Goal: Navigation & Orientation: Find specific page/section

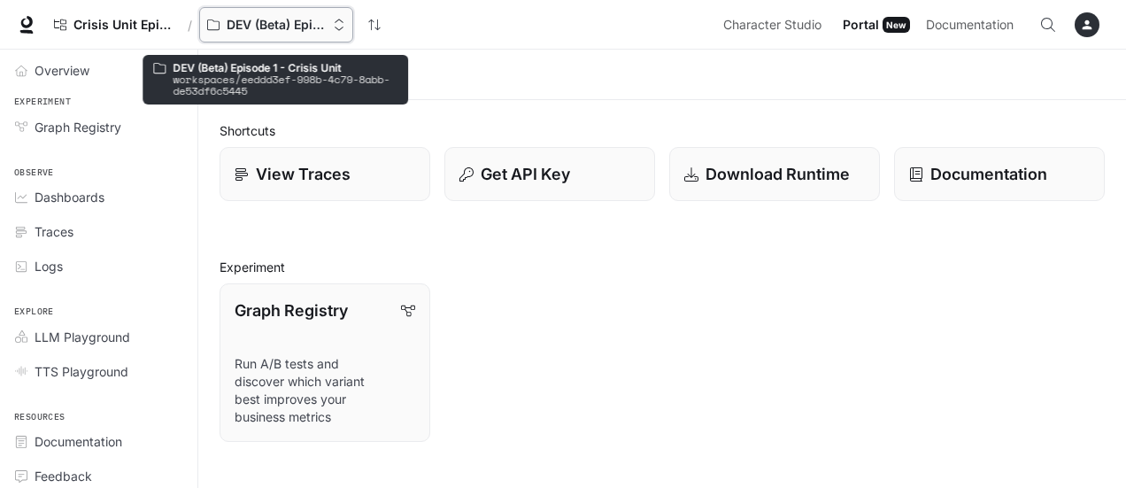
click at [258, 25] on p "DEV (Beta) Episode 1 - Crisis Unit" at bounding box center [276, 25] width 99 height 15
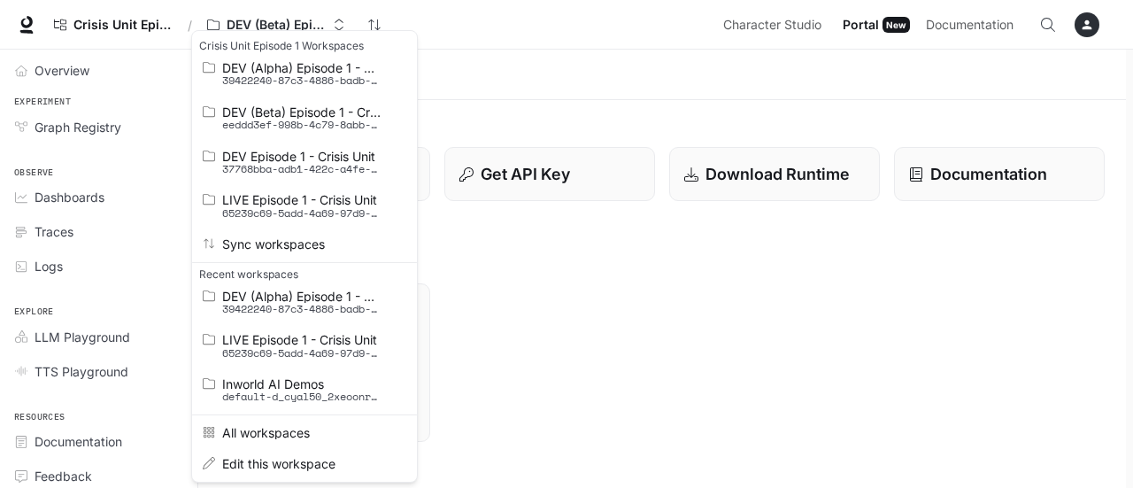
click at [504, 60] on div "Open workspace menu" at bounding box center [566, 244] width 1133 height 488
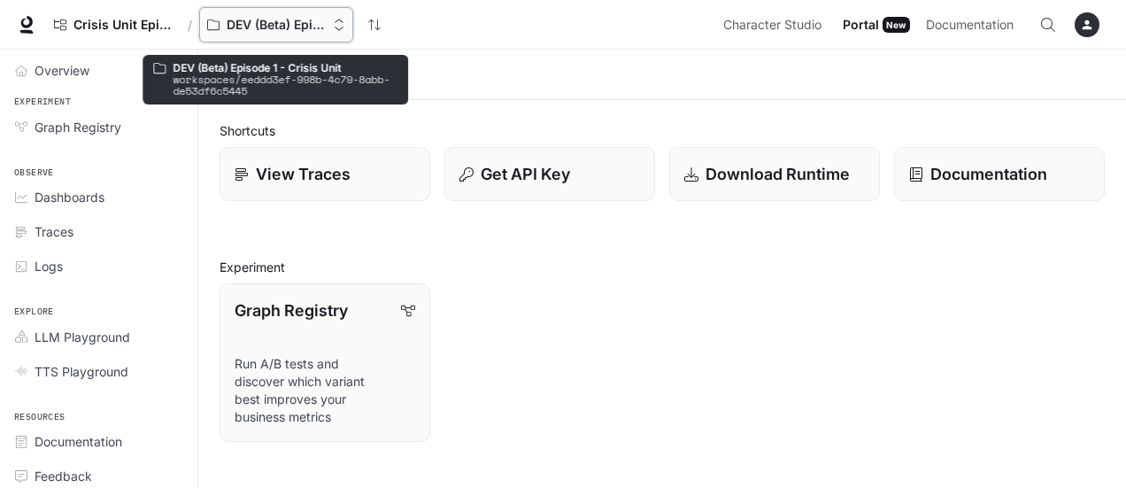
click at [327, 23] on div "DEV (Beta) Episode 1 - Crisis Unit" at bounding box center [270, 25] width 126 height 15
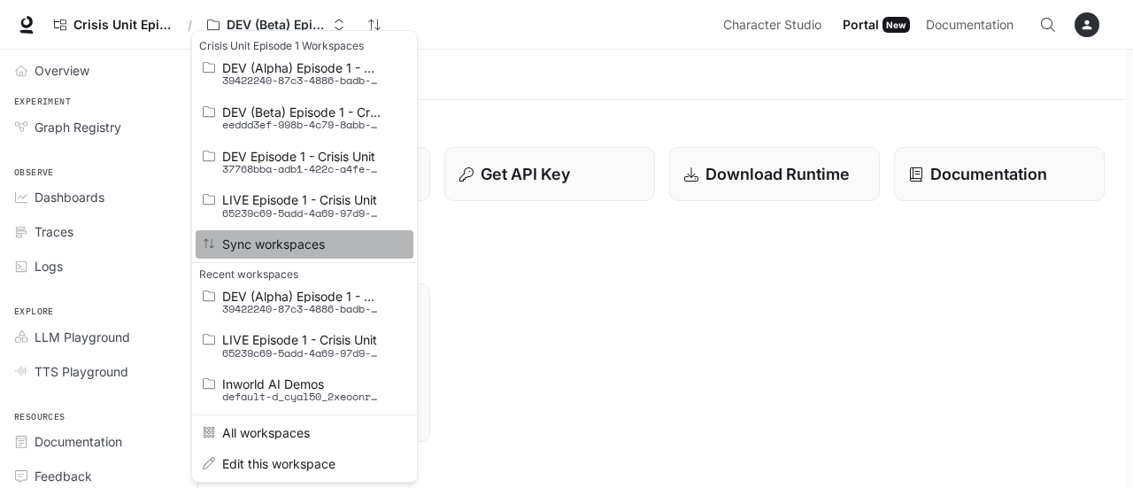
click at [313, 243] on span "Sync workspaces" at bounding box center [301, 243] width 159 height 13
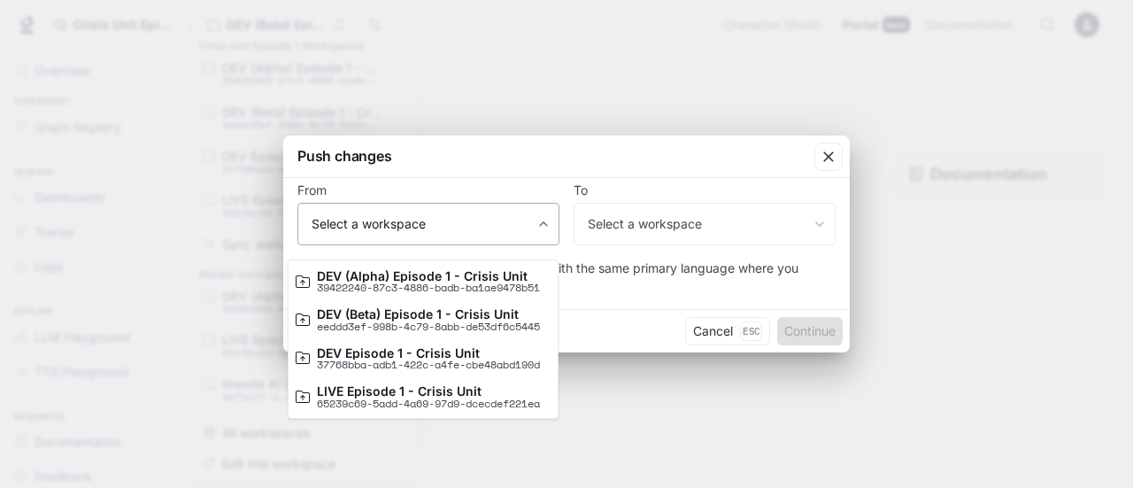
click at [542, 219] on body "Skip to main content Crisis Unit Episode 1 / DEV (Beta) Episode 1 - Crisis Unit…" at bounding box center [566, 471] width 1133 height 943
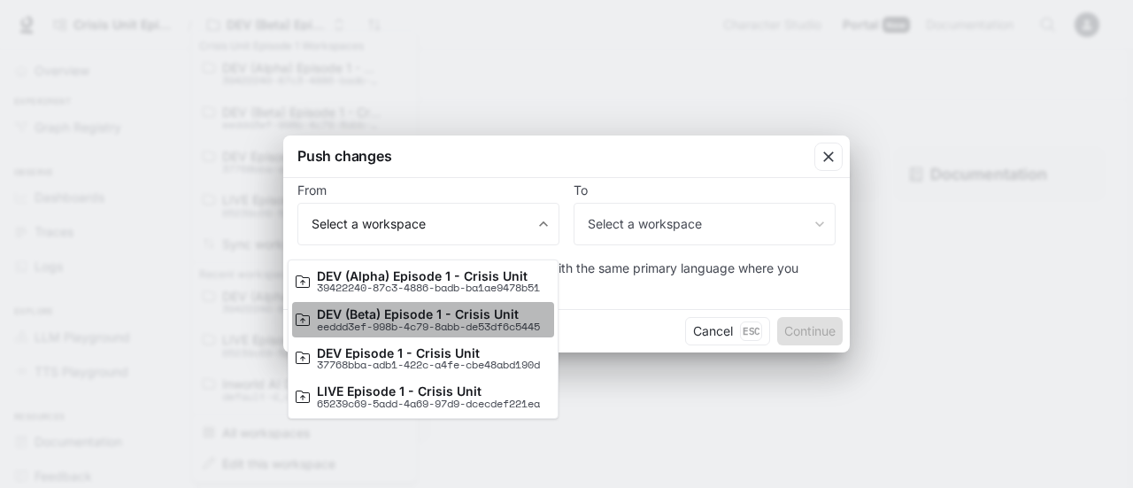
click at [489, 319] on p "DEV (Beta) Episode 1 - Crisis Unit" at bounding box center [428, 313] width 223 height 13
type input "**********"
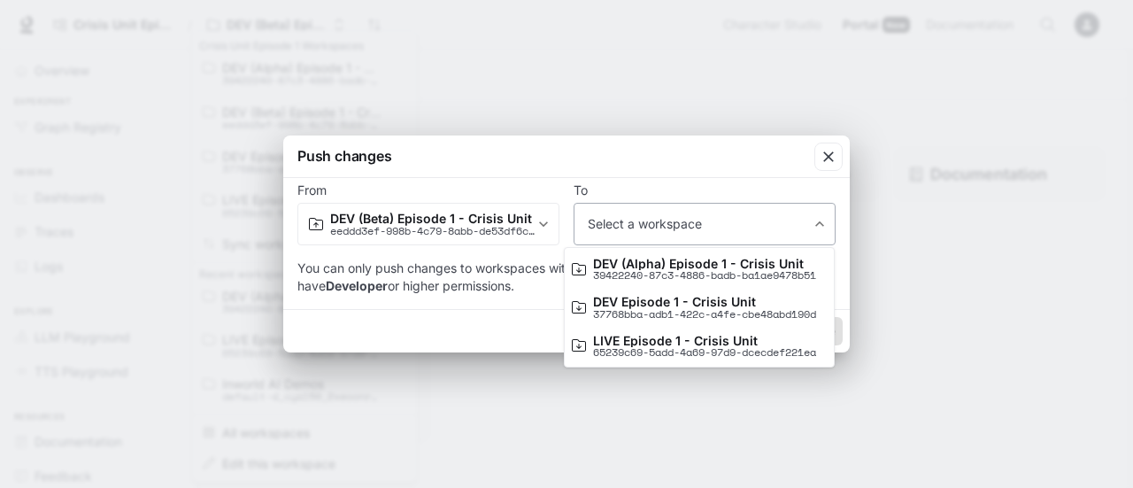
click at [672, 226] on body "Skip to main content Crisis Unit Episode 1 / DEV (Beta) Episode 1 - Crisis Unit…" at bounding box center [566, 471] width 1133 height 943
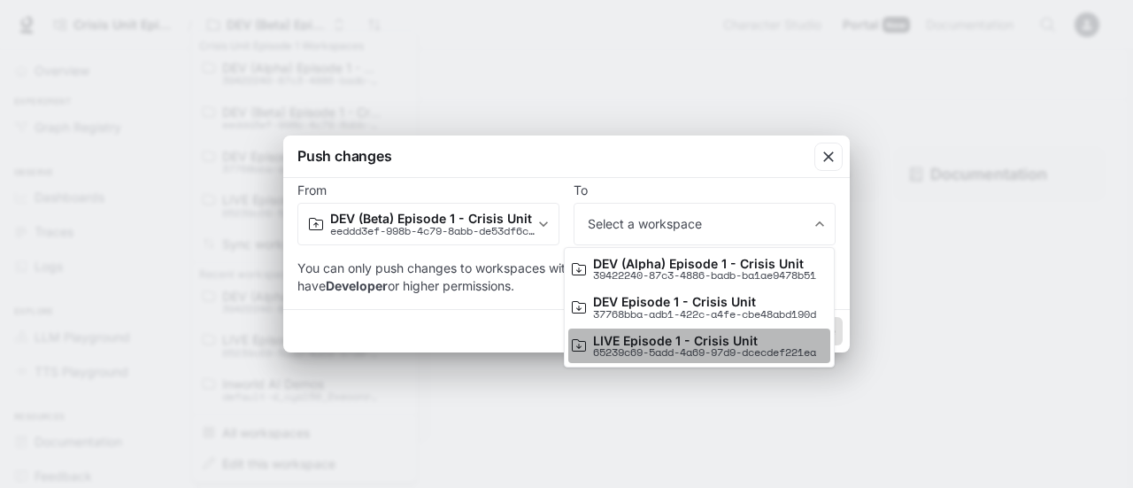
click at [706, 351] on p "65239c69-5add-4a69-97d9-dcecdef221ea" at bounding box center [704, 352] width 223 height 11
type input "**********"
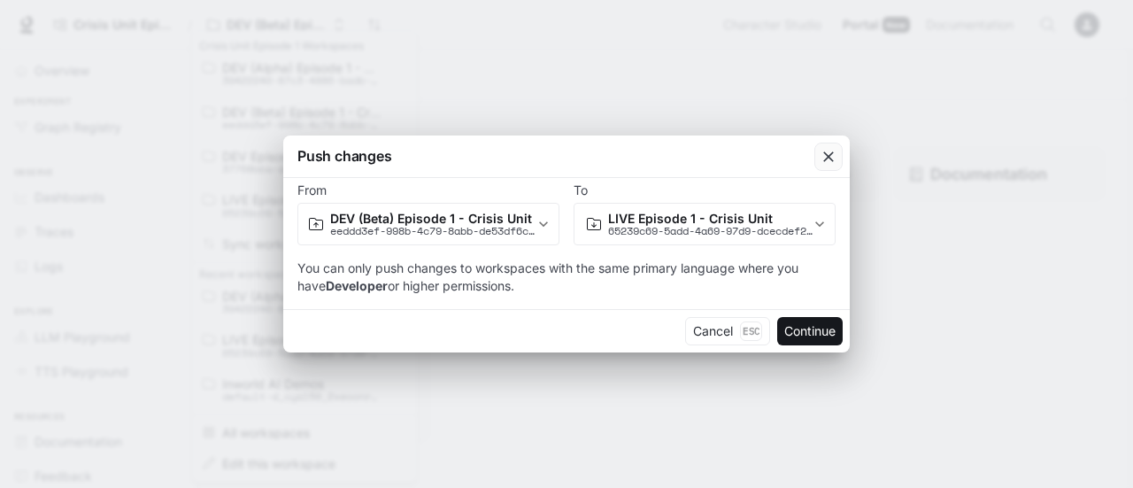
click at [826, 155] on icon "button" at bounding box center [828, 156] width 11 height 11
